Goal: Transaction & Acquisition: Purchase product/service

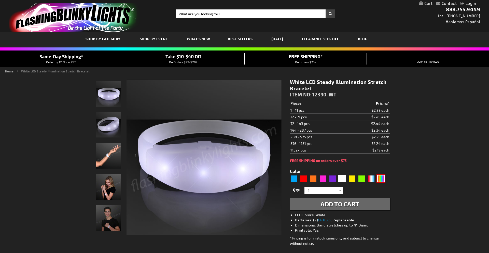
click at [383, 177] on div "Multicolor" at bounding box center [381, 179] width 8 height 8
type input "5659"
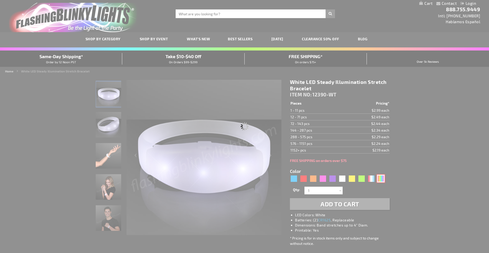
type input "12390-SLOW"
type input "Customize - Stretchy Light Bracelets, Slow Color Change LED - ITEM NO: 12390-SL…"
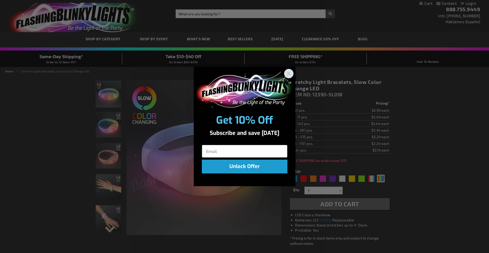
click at [292, 73] on circle "Close dialog" at bounding box center [289, 73] width 8 height 8
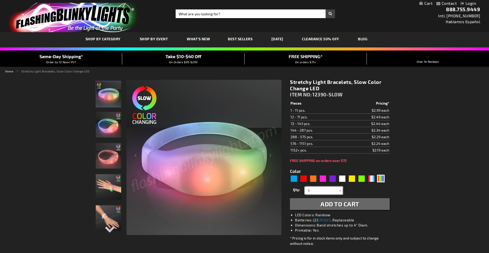
click at [334, 189] on input "1" at bounding box center [324, 190] width 37 height 8
type input "100"
click at [364, 196] on div "Qty 1 2 3 4 5 6 7 8 9 10 11 12 24 36 48 60 72 84 96 108 120 132 144 156 168 180…" at bounding box center [340, 197] width 100 height 24
click at [341, 202] on span "Add to Cart" at bounding box center [340, 203] width 39 height 7
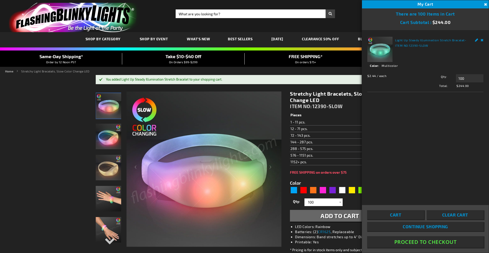
click at [487, 4] on button "Close" at bounding box center [486, 5] width 6 height 6
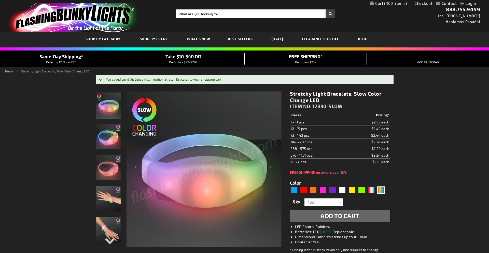
click at [110, 138] on img at bounding box center [108, 136] width 25 height 25
